Goal: Information Seeking & Learning: Learn about a topic

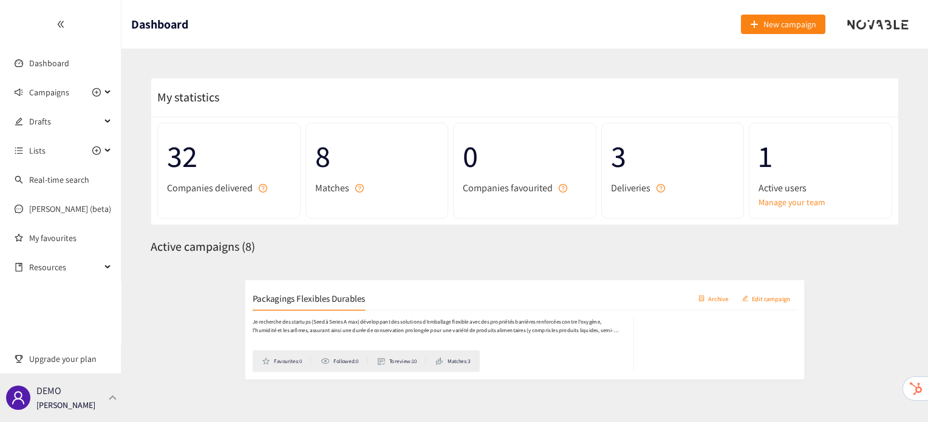
click at [87, 394] on div "DEMO [PERSON_NAME]" at bounding box center [60, 397] width 121 height 49
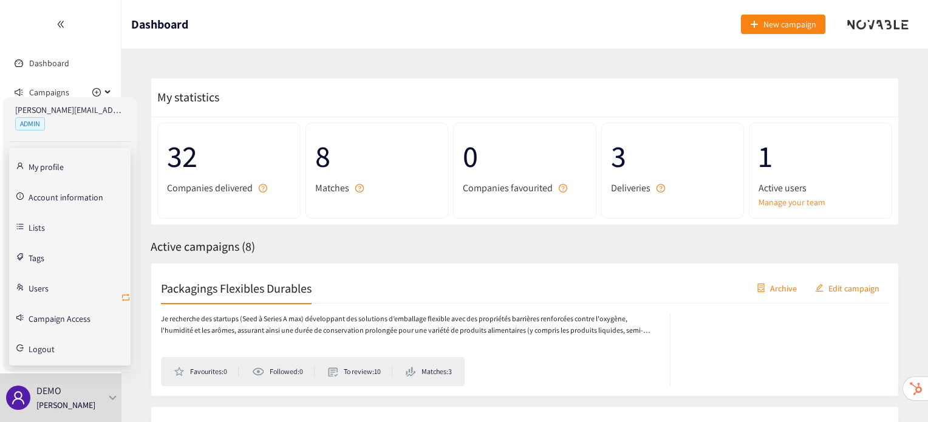
click at [121, 296] on icon "retweet" at bounding box center [126, 298] width 10 height 10
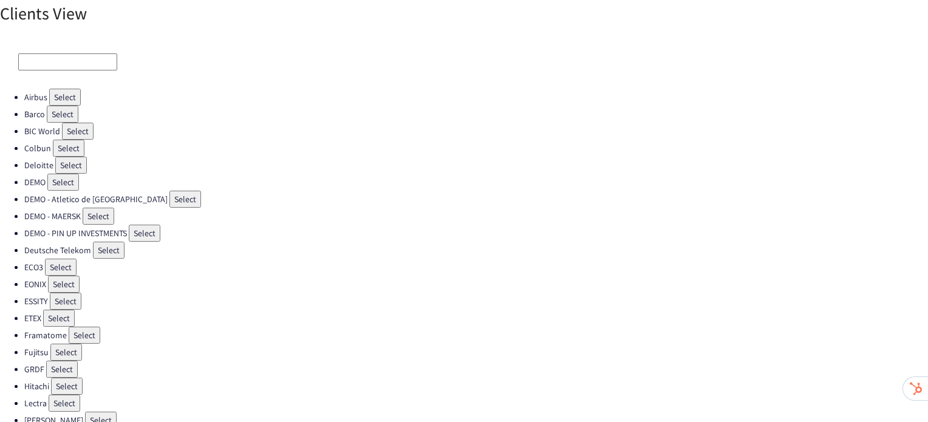
scroll to position [343, 0]
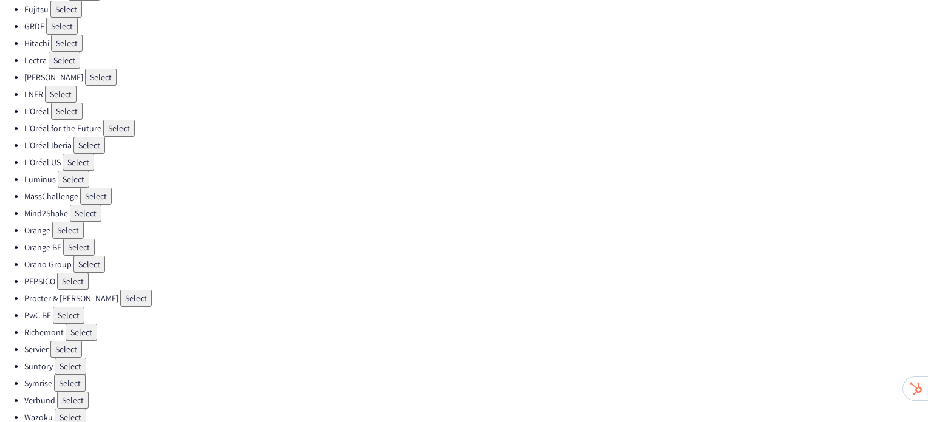
click at [74, 358] on button "Select" at bounding box center [71, 366] width 32 height 17
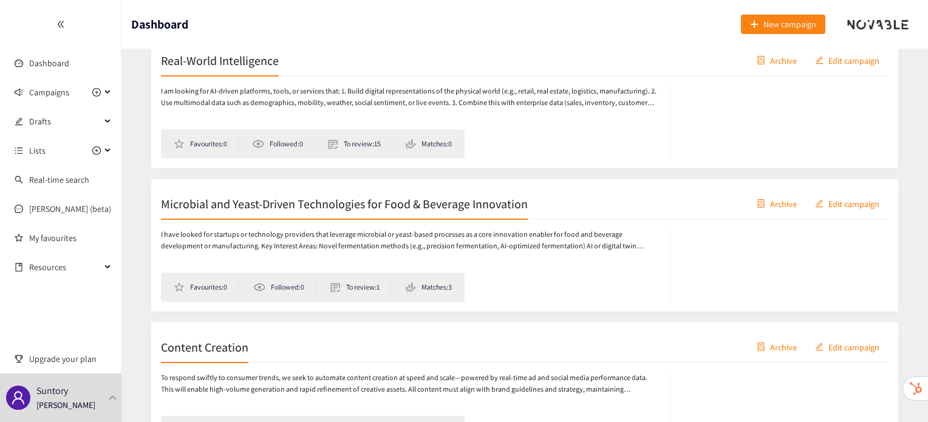
scroll to position [1232, 0]
click at [271, 208] on h2 "Microbial and Yeast-Driven Technologies for Food & Beverage Innovation" at bounding box center [344, 202] width 367 height 17
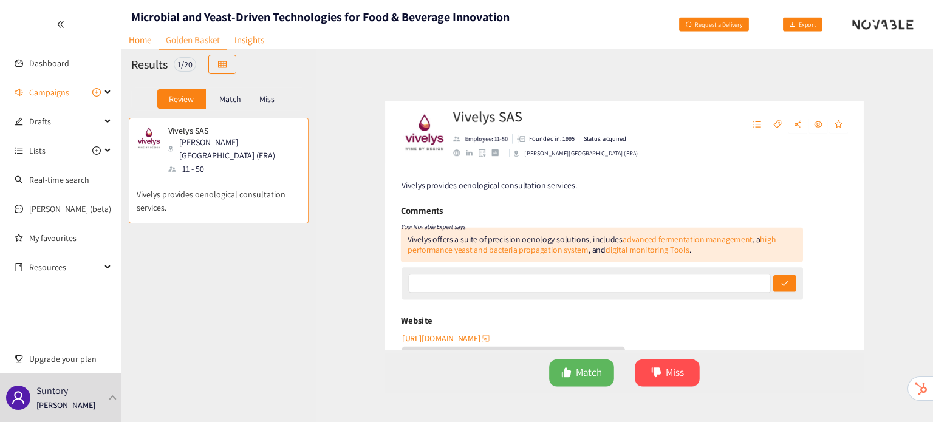
click at [238, 98] on p "Match" at bounding box center [230, 99] width 22 height 10
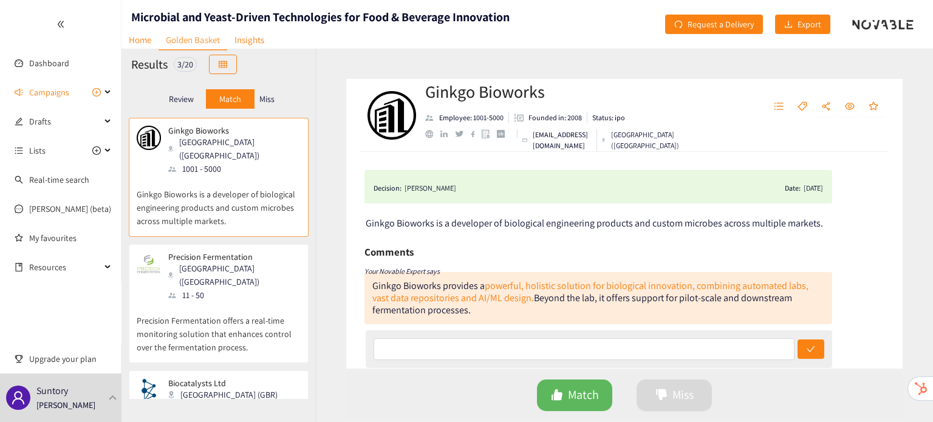
scroll to position [56, 0]
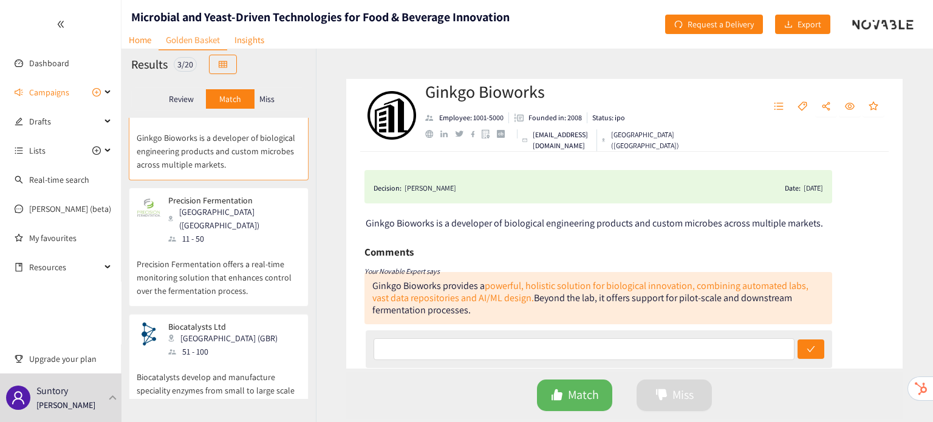
click at [219, 332] on div "[GEOGRAPHIC_DATA] (GBR)" at bounding box center [226, 338] width 117 height 13
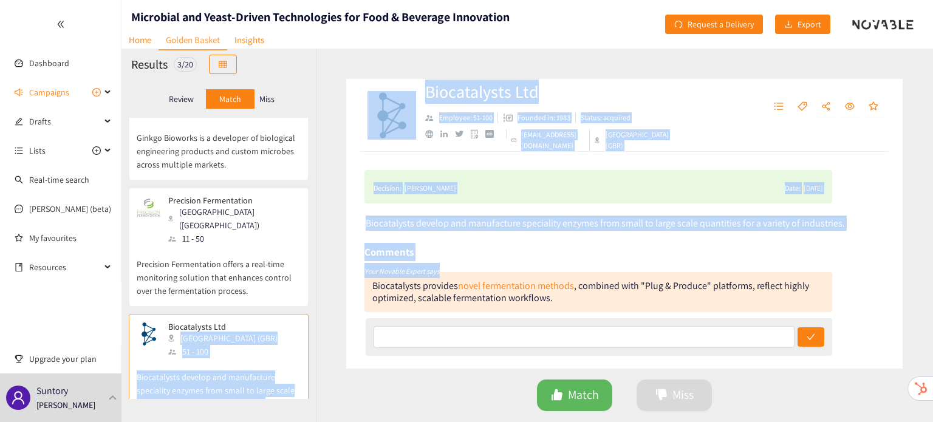
drag, startPoint x: 219, startPoint y: 305, endPoint x: 328, endPoint y: 284, distance: 111.2
click at [328, 284] on div "Results 3 / 20 Review Match Miss Ginkgo Bioworks [GEOGRAPHIC_DATA] ([GEOGRAPHIC…" at bounding box center [526, 235] width 811 height 373
click at [483, 253] on div "Comments" at bounding box center [598, 252] width 468 height 18
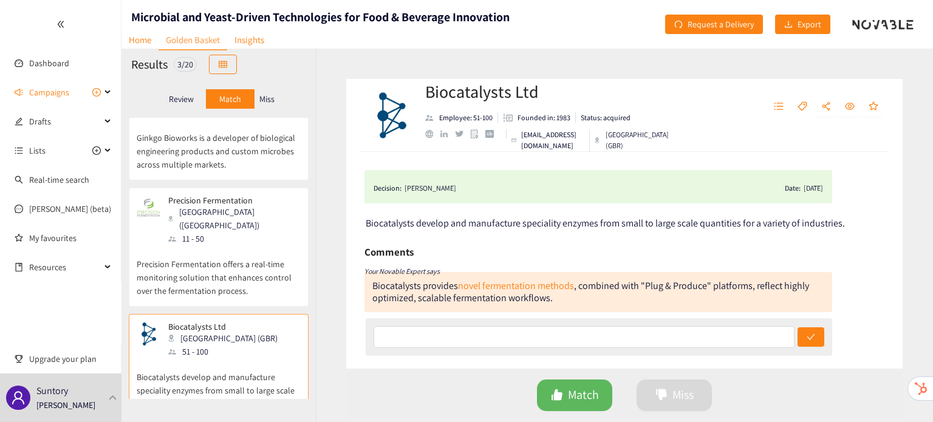
click at [428, 138] on div "website" at bounding box center [429, 134] width 8 height 8
click at [265, 255] on p "Precision Fermentation offers a real-time monitoring solution that enhances con…" at bounding box center [219, 271] width 164 height 52
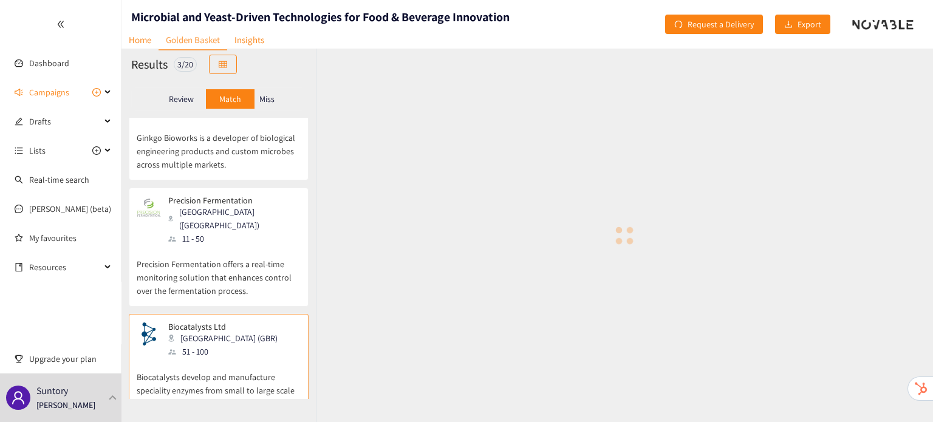
scroll to position [0, 0]
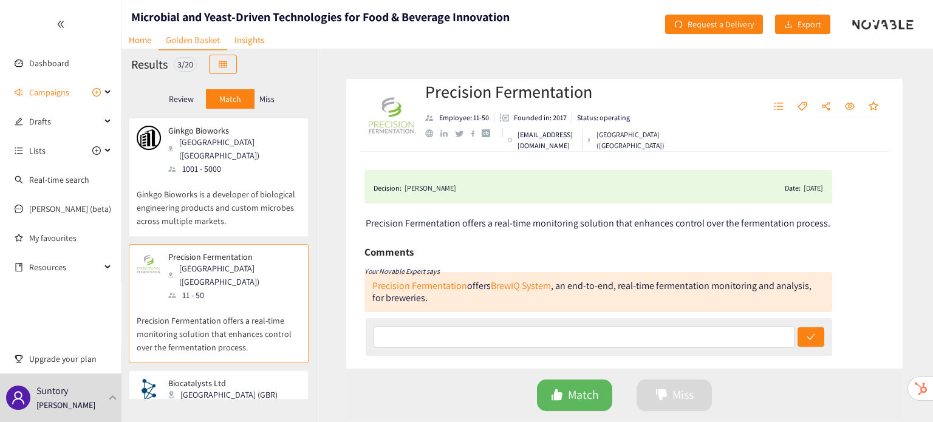
click at [222, 175] on p "Ginkgo Bioworks is a developer of biological engineering products and custom mi…" at bounding box center [219, 201] width 164 height 52
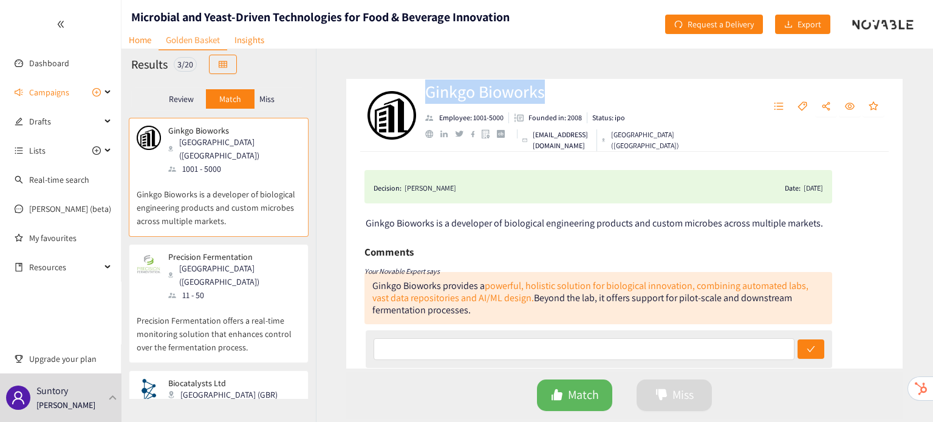
drag, startPoint x: 551, startPoint y: 97, endPoint x: 422, endPoint y: 97, distance: 129.3
click at [422, 97] on div "Ginkgo Bioworks Employee: 1001-5000 Founded in: 2008 Status: ipo [EMAIL_ADDRESS…" at bounding box center [520, 115] width 312 height 36
copy h2 "Ginkgo Bioworks"
click at [428, 138] on div at bounding box center [468, 133] width 87 height 9
click at [430, 134] on div "website" at bounding box center [429, 134] width 8 height 8
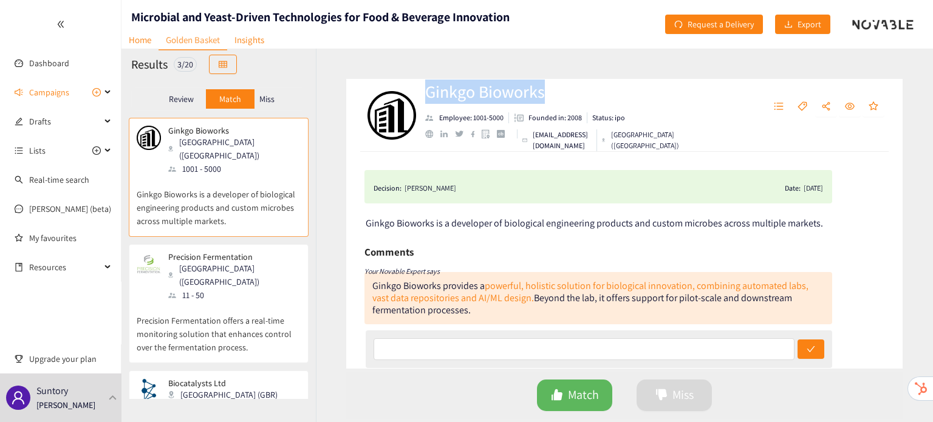
drag, startPoint x: 428, startPoint y: 89, endPoint x: 548, endPoint y: 80, distance: 119.9
click at [548, 80] on h2 "Ginkgo Bioworks" at bounding box center [547, 92] width 245 height 24
copy h2 "Ginkgo Bioworks"
